Goal: Information Seeking & Learning: Learn about a topic

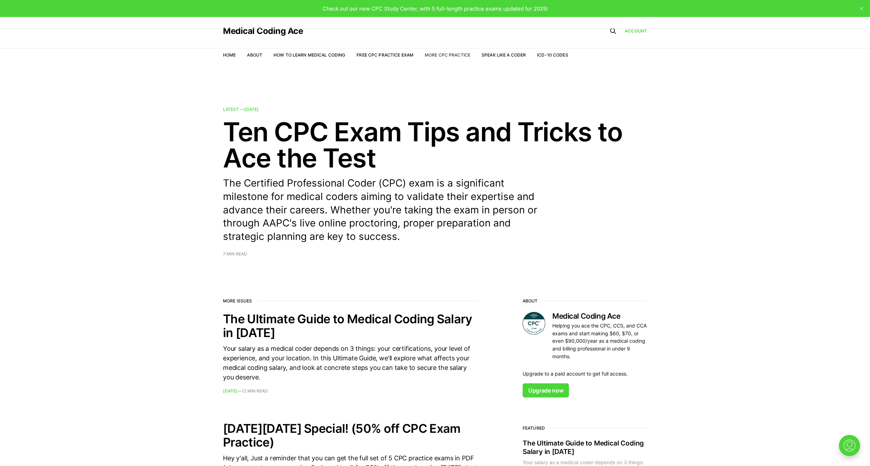
click at [458, 57] on link "More CPC Practice" at bounding box center [448, 54] width 46 height 5
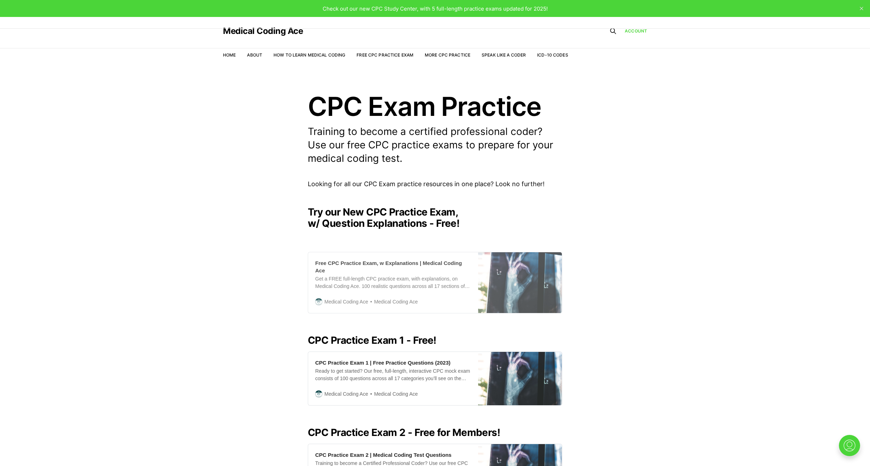
click at [438, 261] on div "Free CPC Practice Exam, w Explanations | Medical Coding Ace" at bounding box center [393, 266] width 156 height 15
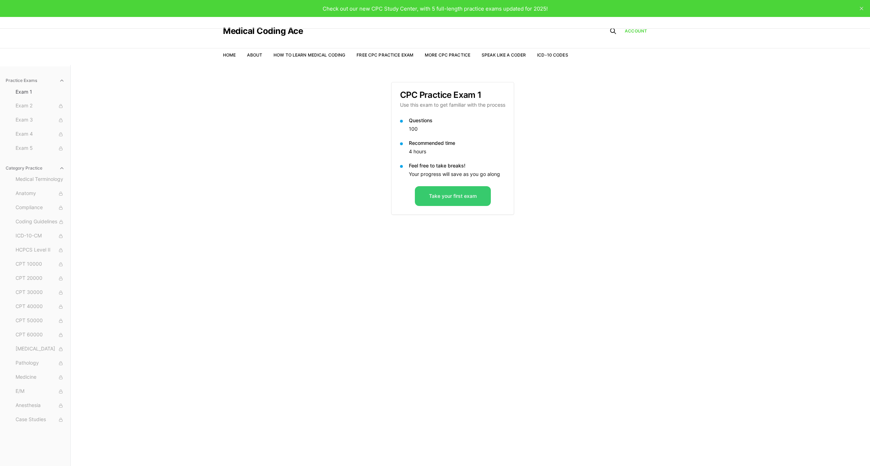
click at [458, 192] on button "Take your first exam" at bounding box center [453, 196] width 76 height 20
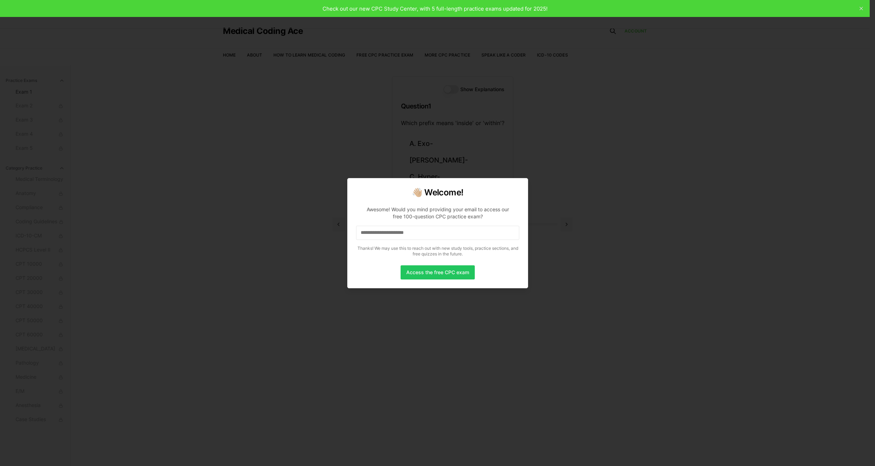
click at [450, 242] on p "Awesome! Would you mind providing your email to access our free 100-question CP…" at bounding box center [437, 229] width 163 height 59
click at [447, 232] on input at bounding box center [437, 233] width 163 height 14
click at [407, 231] on input "*" at bounding box center [437, 233] width 163 height 14
click at [420, 230] on input at bounding box center [437, 233] width 163 height 14
click at [417, 229] on input "*" at bounding box center [437, 233] width 163 height 14
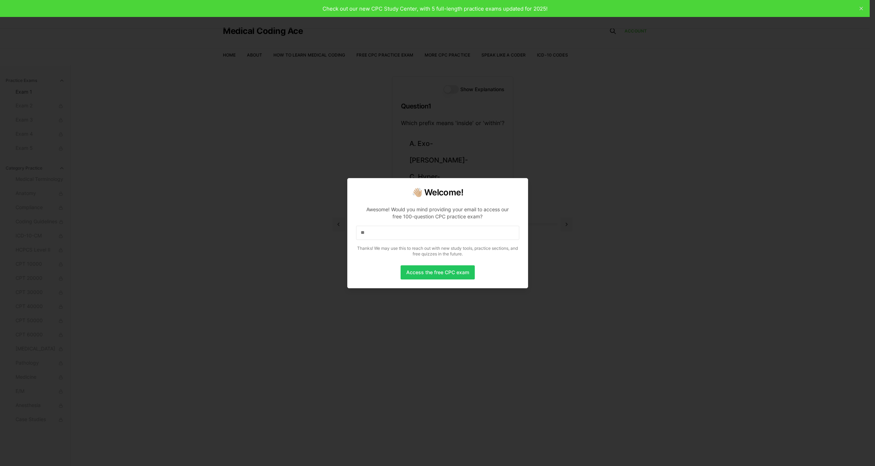
click at [404, 221] on p "Awesome! Would you mind providing your email to access our free 100-question CP…" at bounding box center [437, 229] width 163 height 59
click at [402, 230] on input "**" at bounding box center [437, 233] width 163 height 14
click at [423, 237] on input "**" at bounding box center [437, 233] width 163 height 14
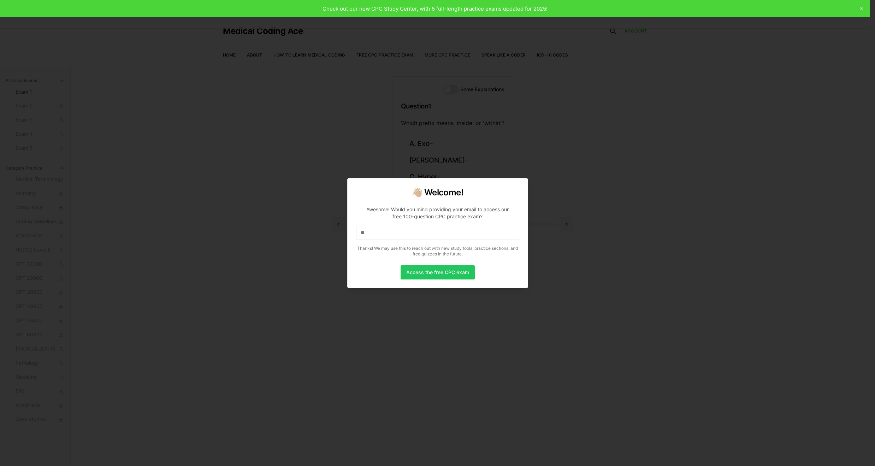
click at [423, 237] on input "**" at bounding box center [437, 233] width 163 height 14
click at [436, 270] on button "Access the free CPC exam" at bounding box center [438, 272] width 74 height 14
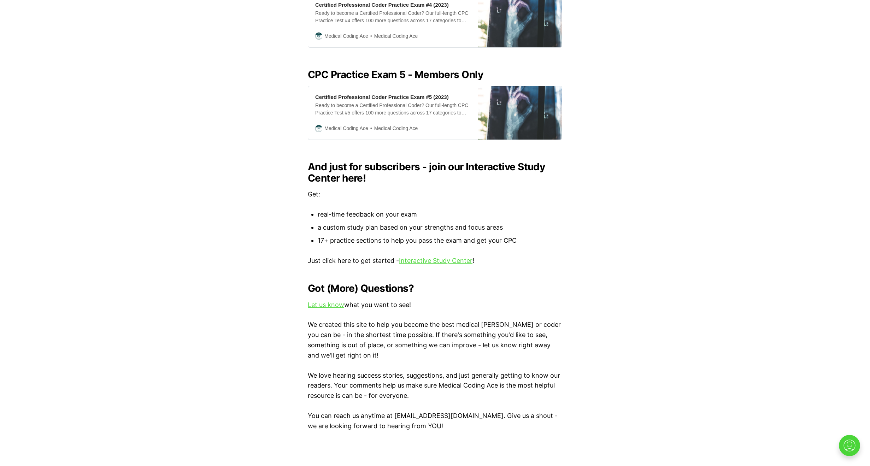
scroll to position [636, 0]
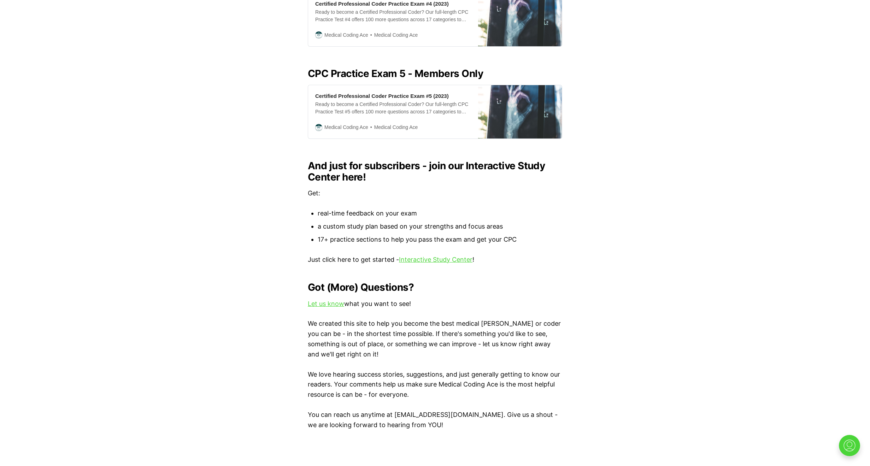
click at [443, 256] on link "Interactive Study Center" at bounding box center [435, 259] width 73 height 7
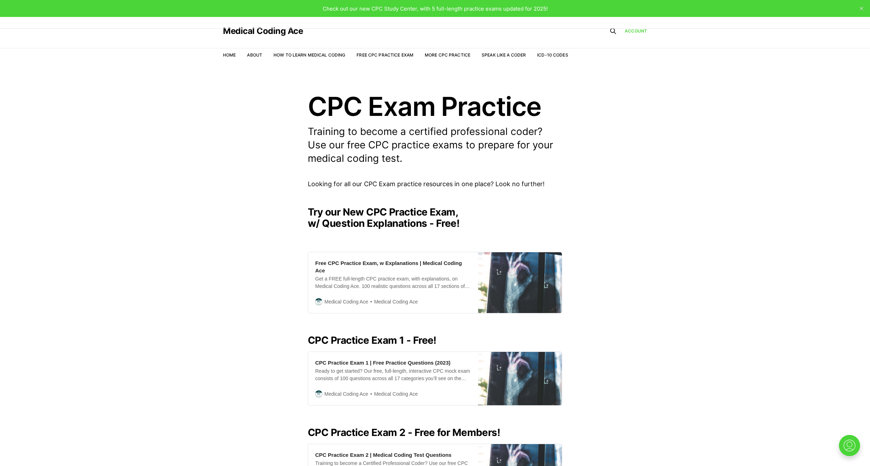
click at [234, 51] on nav "Home About How to Learn Medical Coding Free CPC Practice Exam More CPC Practice…" at bounding box center [395, 55] width 345 height 20
click at [227, 58] on li "Home" at bounding box center [229, 55] width 13 height 7
click at [223, 55] on link "Home" at bounding box center [229, 54] width 13 height 5
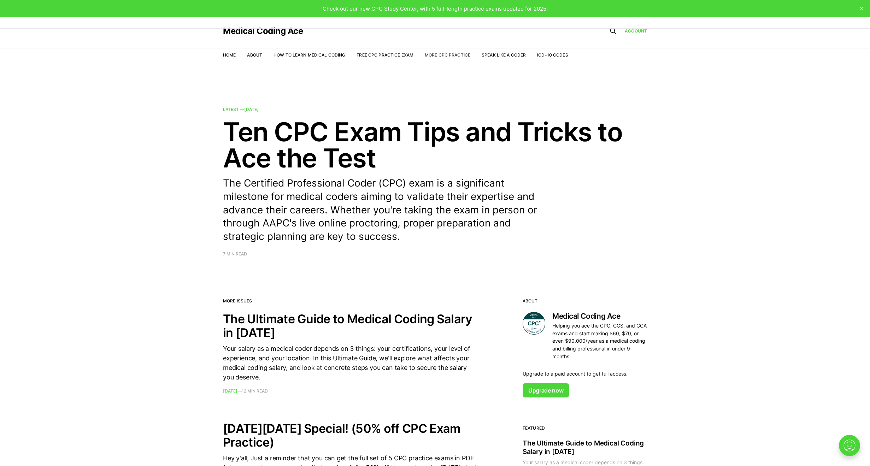
click at [454, 54] on link "More CPC Practice" at bounding box center [448, 54] width 46 height 5
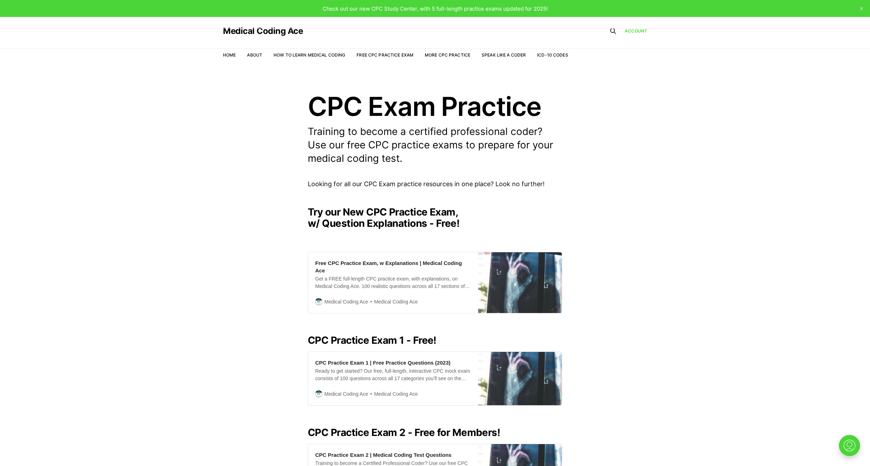
click at [234, 51] on nav "Home About How to Learn Medical Coding Free CPC Practice Exam More CPC Practice…" at bounding box center [395, 55] width 345 height 20
click at [227, 51] on nav "Home About How to Learn Medical Coding Free CPC Practice Exam More CPC Practice…" at bounding box center [395, 55] width 345 height 20
click at [226, 57] on link "Home" at bounding box center [229, 54] width 13 height 5
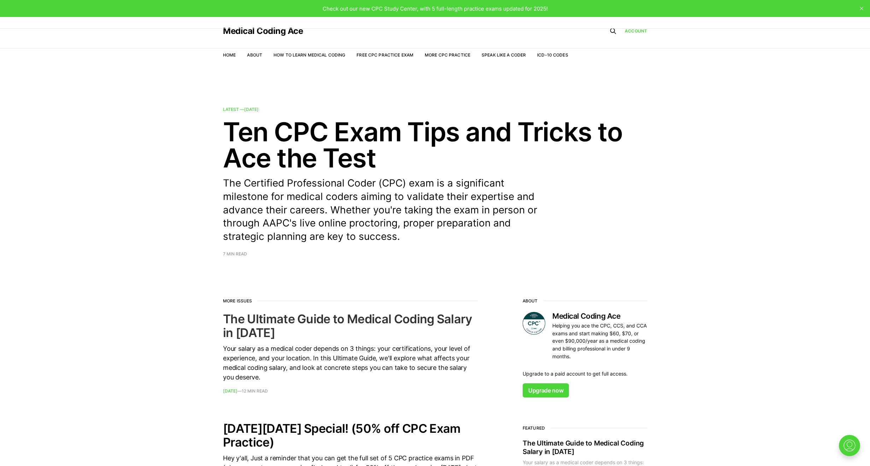
click at [297, 321] on h2 "The Ultimate Guide to Medical Coding Salary in 2023" at bounding box center [350, 326] width 254 height 28
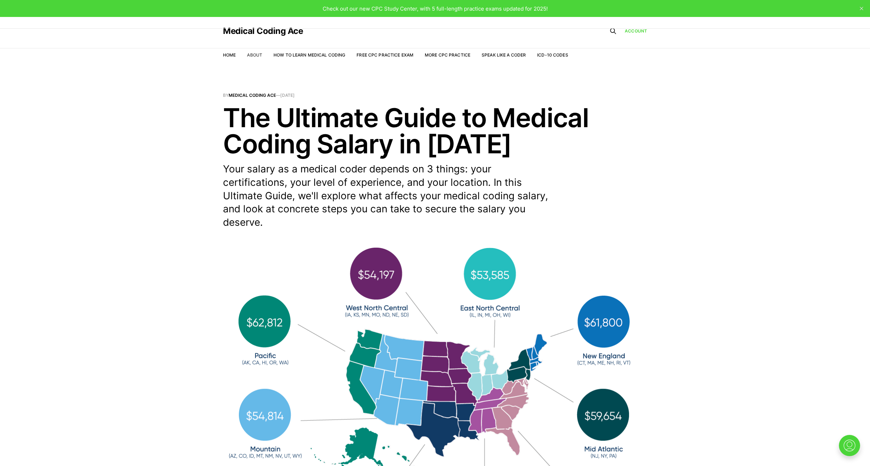
click at [249, 55] on link "About" at bounding box center [254, 54] width 15 height 5
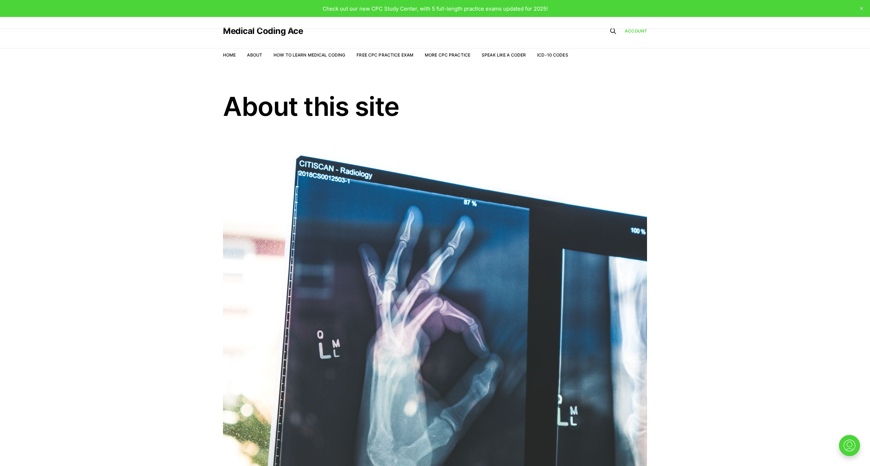
click at [237, 53] on ul "Home About How to Learn Medical Coding Free CPC Practice Exam More CPC Practice…" at bounding box center [395, 55] width 345 height 7
click at [232, 54] on link "Home" at bounding box center [229, 54] width 13 height 5
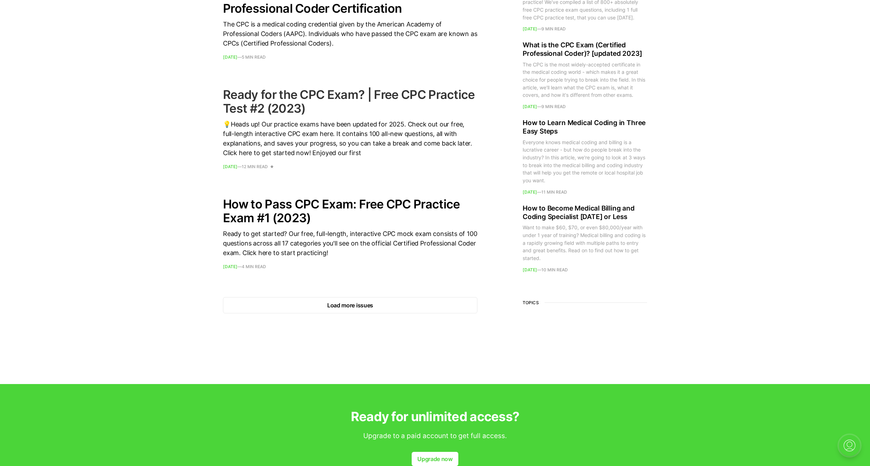
scroll to position [918, 0]
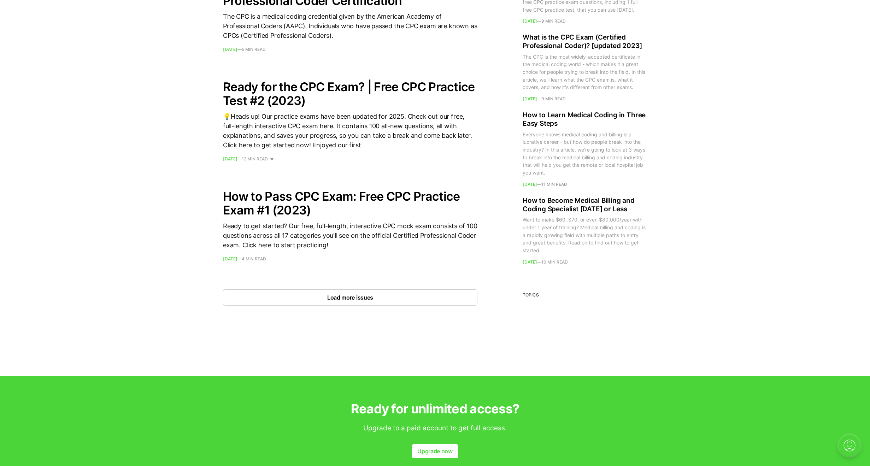
click at [363, 295] on button "Load more issues" at bounding box center [350, 297] width 254 height 16
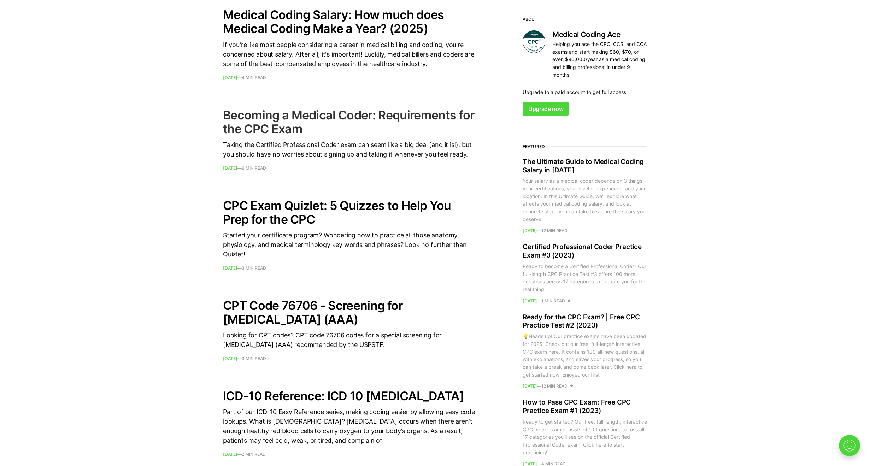
scroll to position [1201, 0]
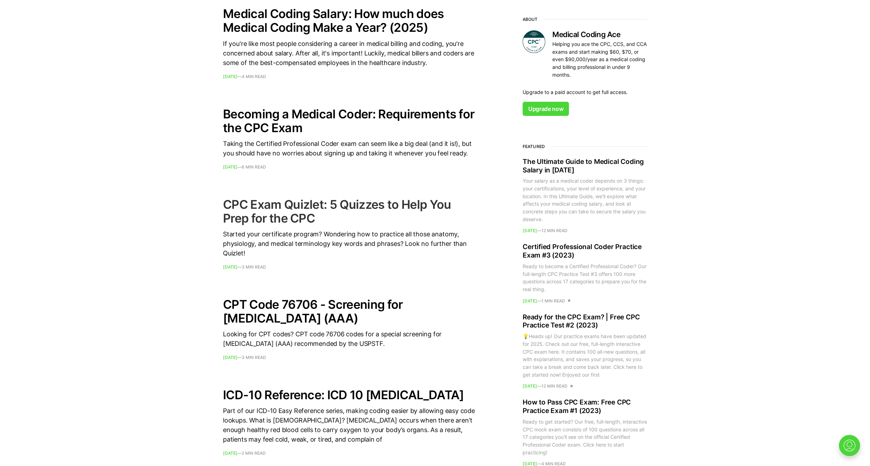
click at [265, 210] on h2 "CPC Exam Quizlet: 5 Quizzes to Help You Prep for the CPC" at bounding box center [350, 211] width 254 height 28
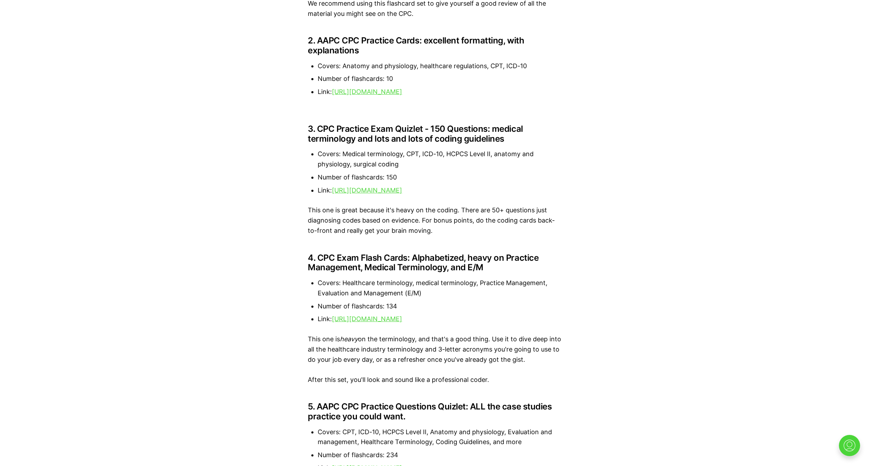
scroll to position [989, 0]
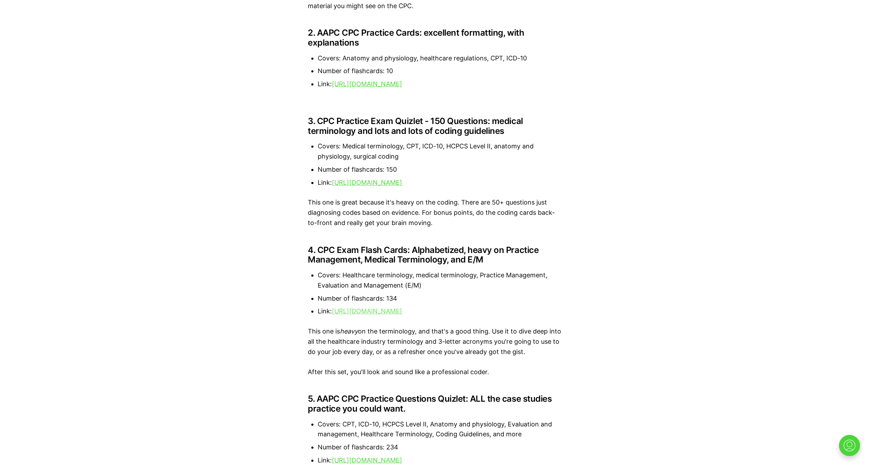
click at [402, 315] on link "[URL][DOMAIN_NAME]" at bounding box center [367, 310] width 70 height 7
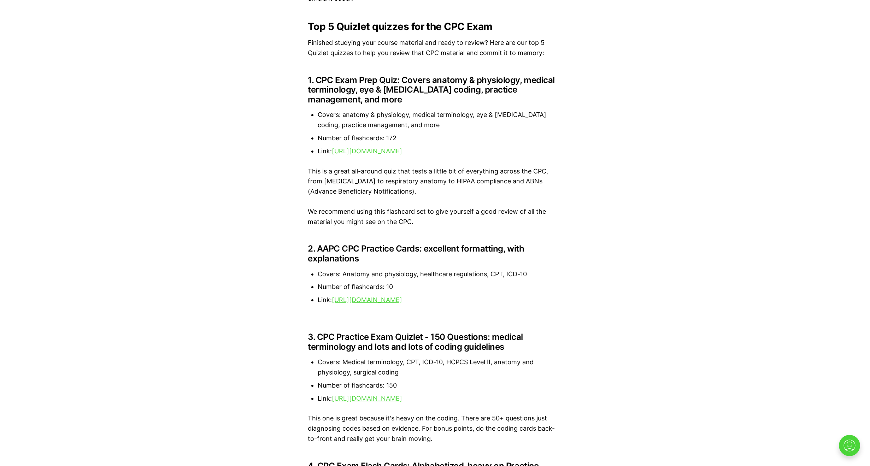
scroll to position [776, 0]
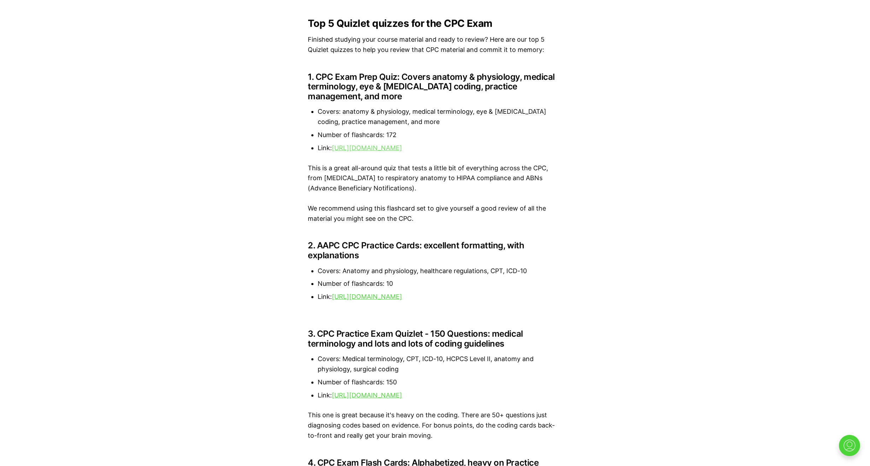
click at [400, 151] on link "[URL][DOMAIN_NAME]" at bounding box center [367, 147] width 70 height 7
